Goal: Transaction & Acquisition: Purchase product/service

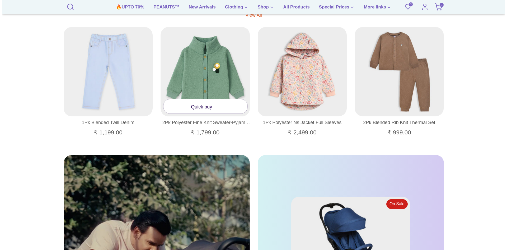
scroll to position [819, 0]
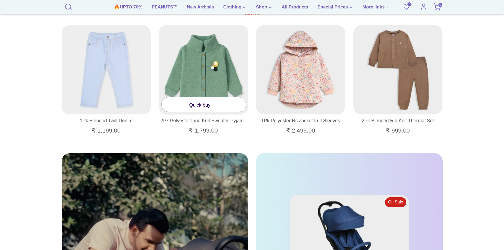
click at [200, 106] on link "Quick buy" at bounding box center [203, 104] width 84 height 14
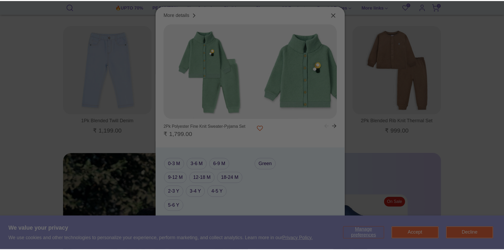
scroll to position [822, 0]
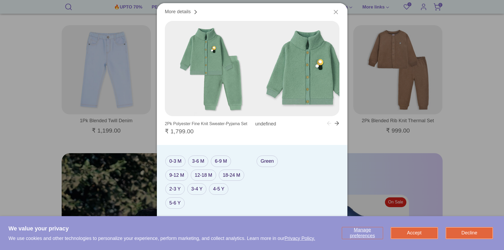
click at [336, 11] on icon "Close" at bounding box center [336, 12] width 4 height 4
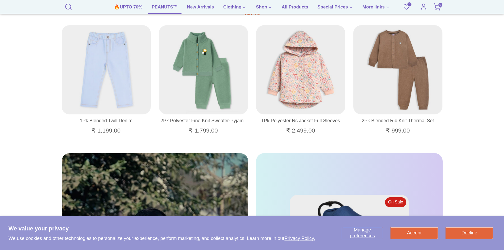
click at [163, 10] on link "PEANUTS™" at bounding box center [164, 9] width 34 height 10
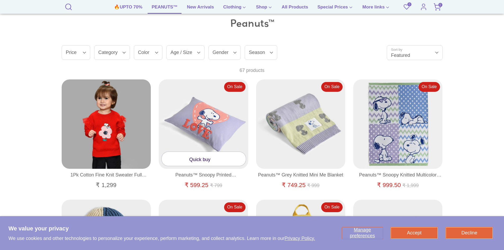
scroll to position [317, 0]
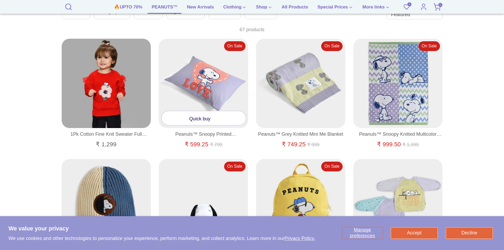
click at [197, 119] on link "Quick buy" at bounding box center [203, 118] width 84 height 14
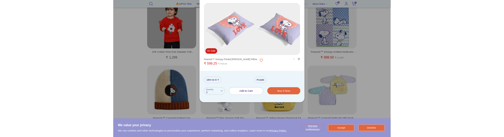
scroll to position [370, 0]
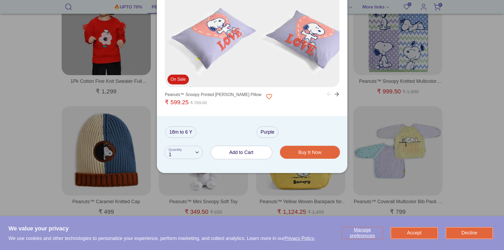
click at [234, 155] on button "Add to Cart" at bounding box center [241, 152] width 61 height 13
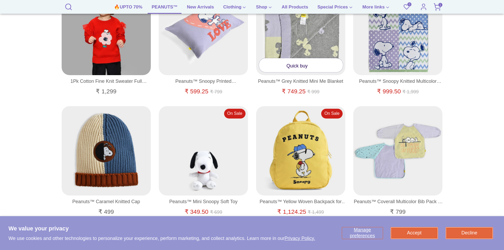
click at [289, 66] on link "Quick buy" at bounding box center [301, 65] width 84 height 14
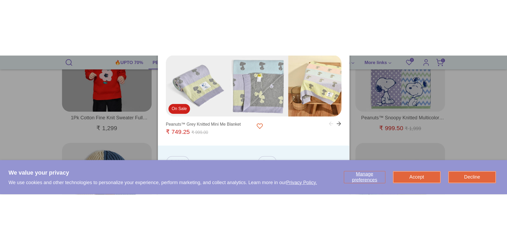
scroll to position [423, 0]
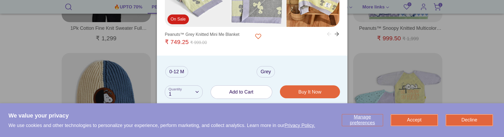
click at [246, 91] on span "Add to Cart" at bounding box center [241, 92] width 24 height 5
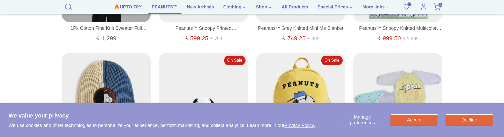
click at [436, 10] on icon at bounding box center [437, 7] width 8 height 8
